Goal: Transaction & Acquisition: Purchase product/service

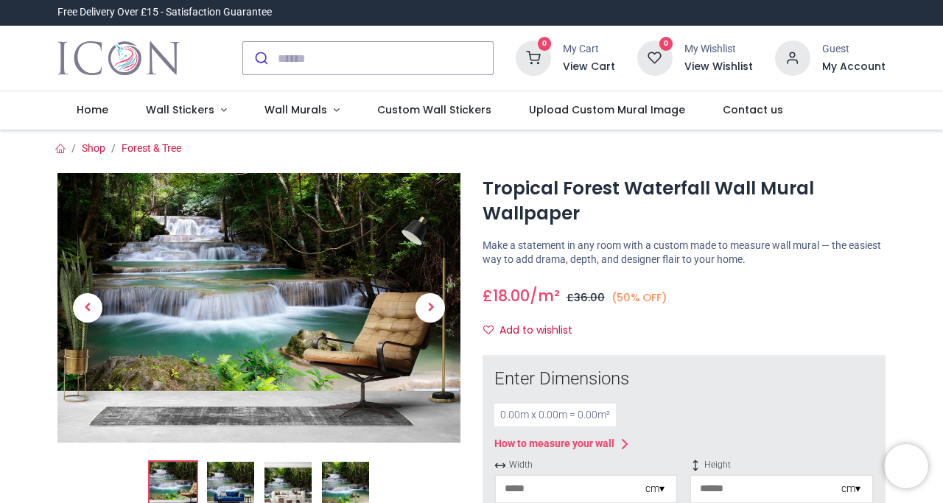
click at [348, 485] on img at bounding box center [345, 485] width 47 height 47
